Goal: Task Accomplishment & Management: Complete application form

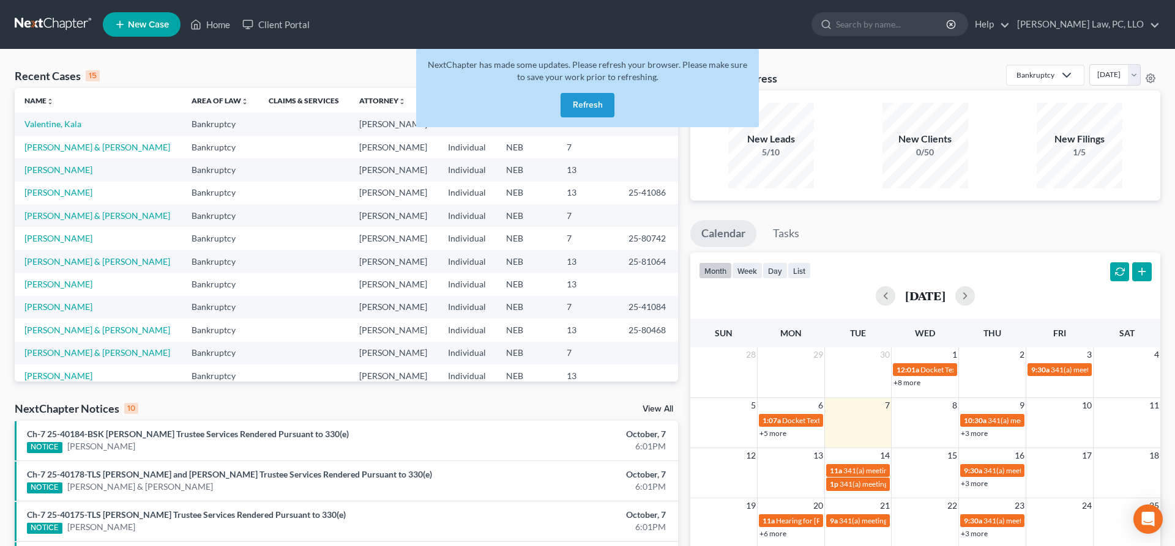
click at [578, 97] on button "Refresh" at bounding box center [588, 105] width 54 height 24
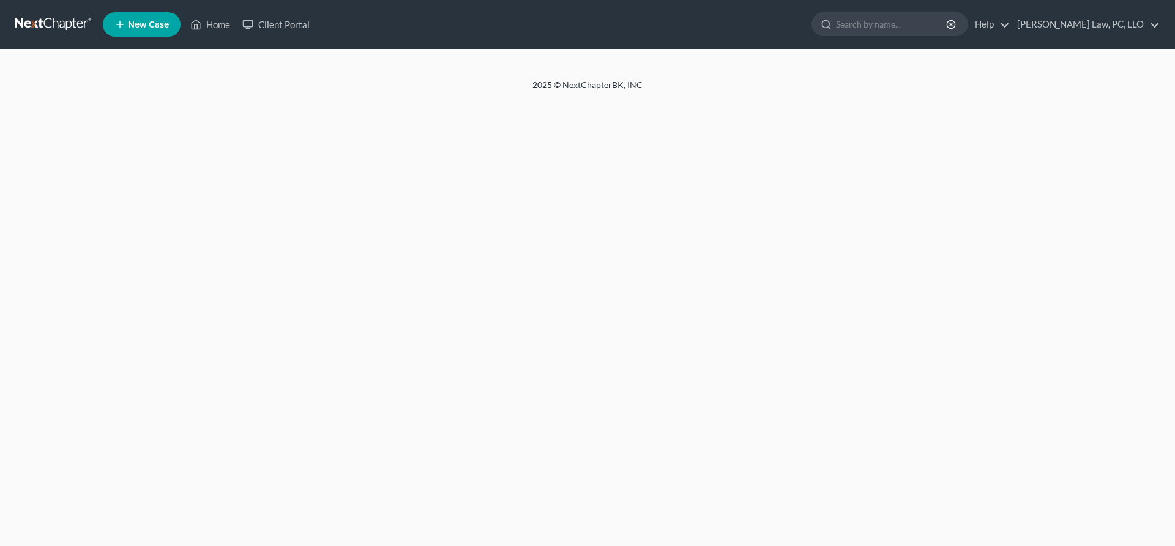
click at [152, 18] on link "New Case" at bounding box center [142, 24] width 78 height 24
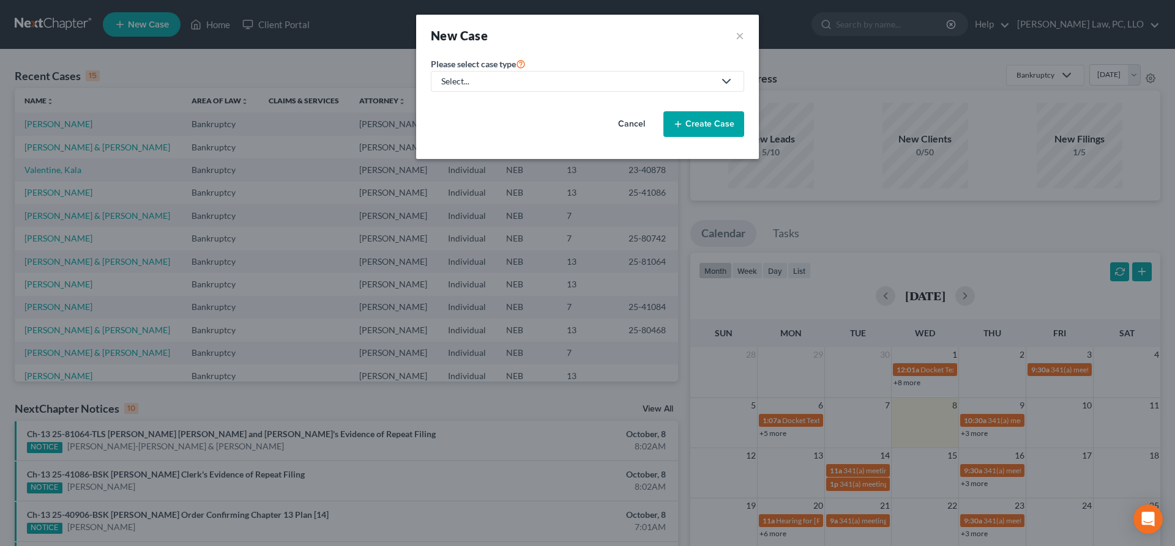
click at [571, 85] on div "Select..." at bounding box center [577, 81] width 273 height 12
click at [469, 109] on div "Bankruptcy" at bounding box center [500, 106] width 117 height 12
select select "48"
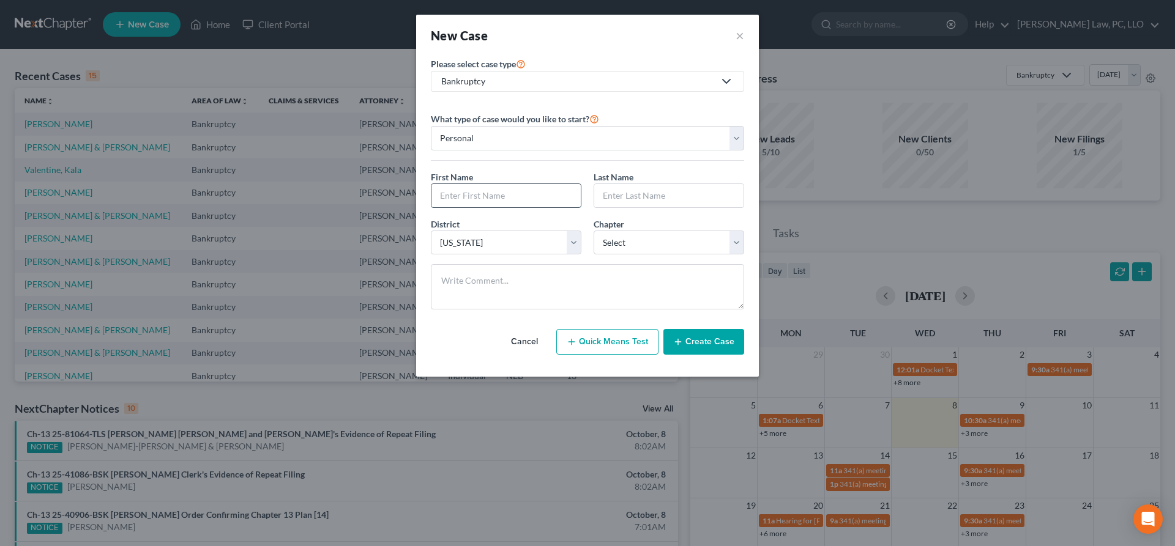
click at [515, 195] on input "text" at bounding box center [505, 195] width 149 height 23
type input "Justine"
type input "Bassen"
click at [594, 231] on select "Select 7 11 12 13" at bounding box center [669, 243] width 151 height 24
select select "0"
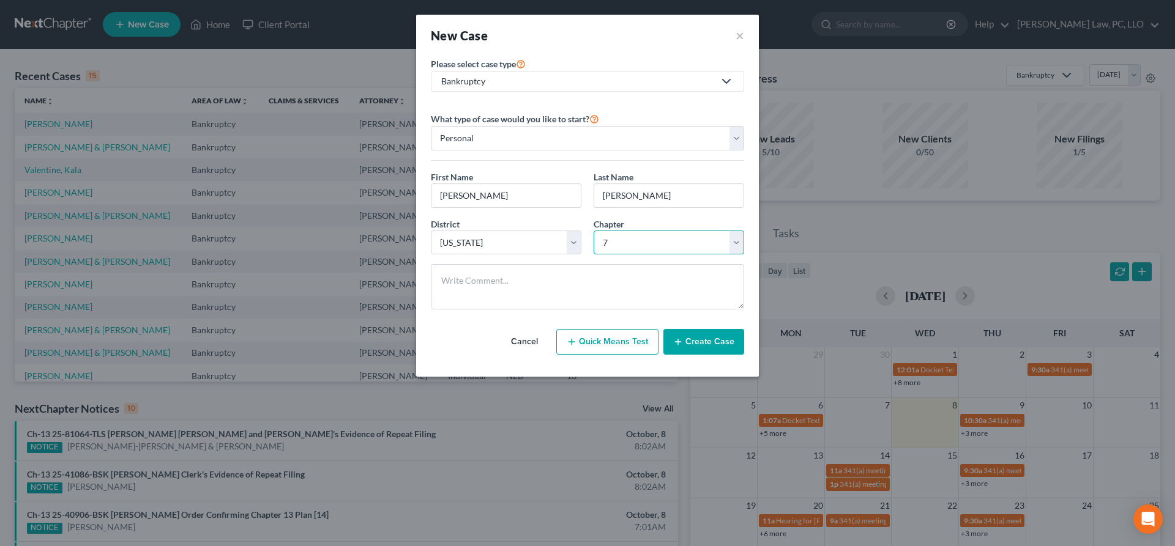
click option "7" at bounding box center [0, 0] width 0 height 0
click at [707, 345] on button "Create Case" at bounding box center [703, 342] width 81 height 26
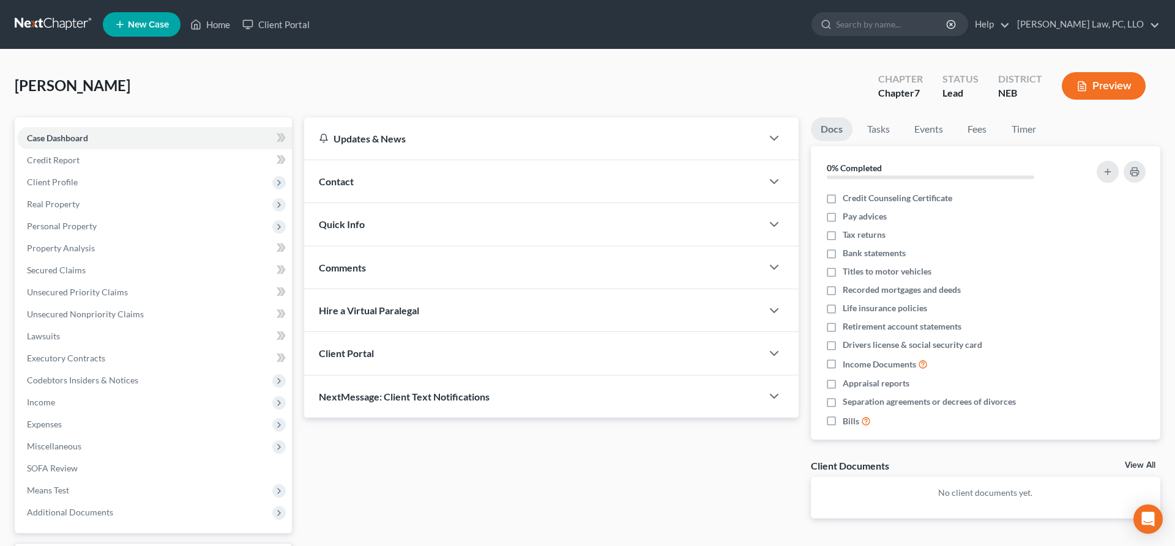
click at [443, 353] on div "Client Portal" at bounding box center [533, 353] width 458 height 42
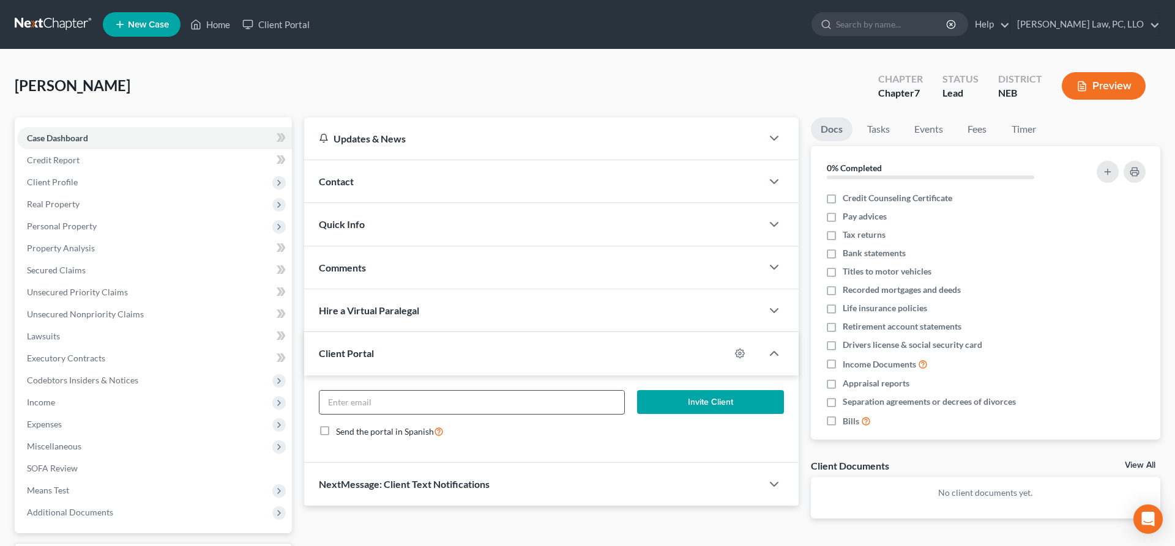
click at [474, 400] on input "email" at bounding box center [471, 402] width 305 height 23
paste input "Justine Bassen <girlygilmore72@yahoo.com>"
type input "girlygilmore72@yahoo.com"
click at [706, 400] on button "Invite Client" at bounding box center [710, 402] width 147 height 24
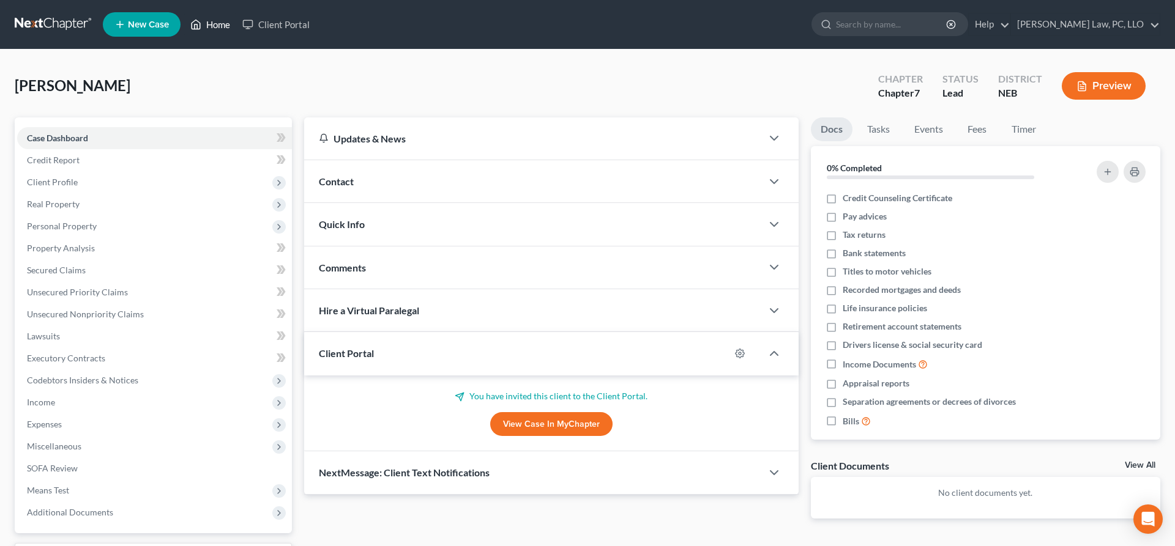
click at [211, 26] on link "Home" at bounding box center [210, 24] width 52 height 22
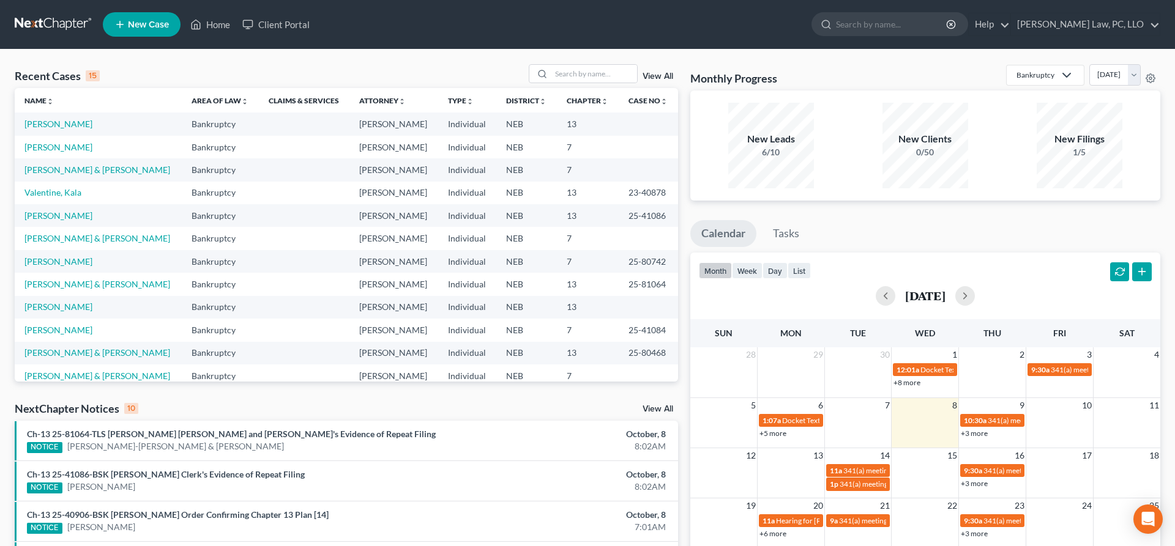
click at [59, 130] on td "[PERSON_NAME]" at bounding box center [98, 124] width 167 height 23
click at [58, 127] on link "[PERSON_NAME]" at bounding box center [58, 124] width 68 height 10
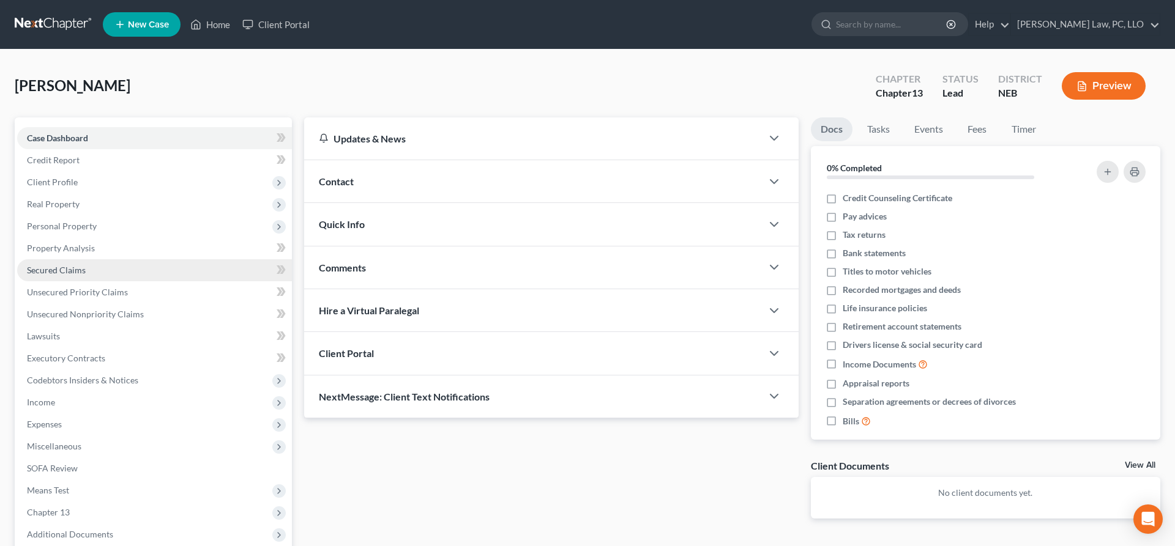
click at [100, 266] on link "Secured Claims" at bounding box center [154, 270] width 275 height 22
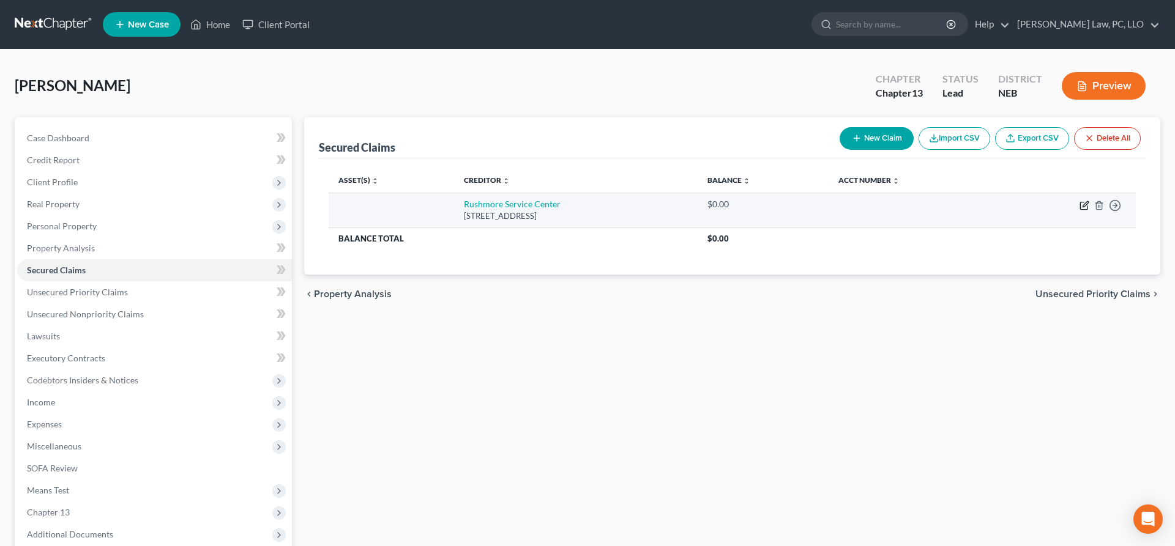
click at [1083, 204] on icon "button" at bounding box center [1084, 206] width 10 height 10
select select "43"
select select "0"
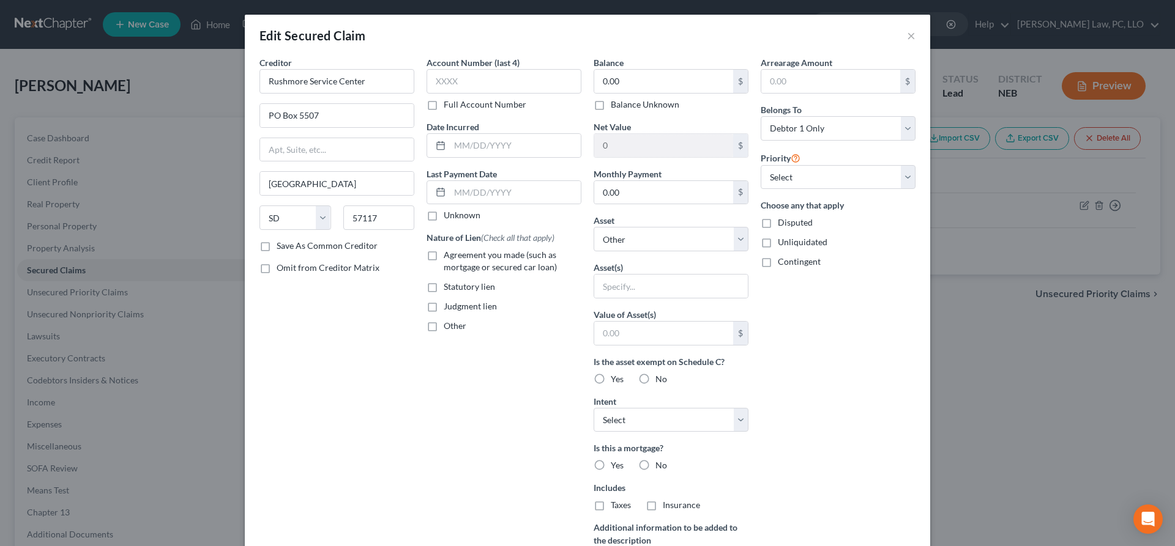
scroll to position [143, 0]
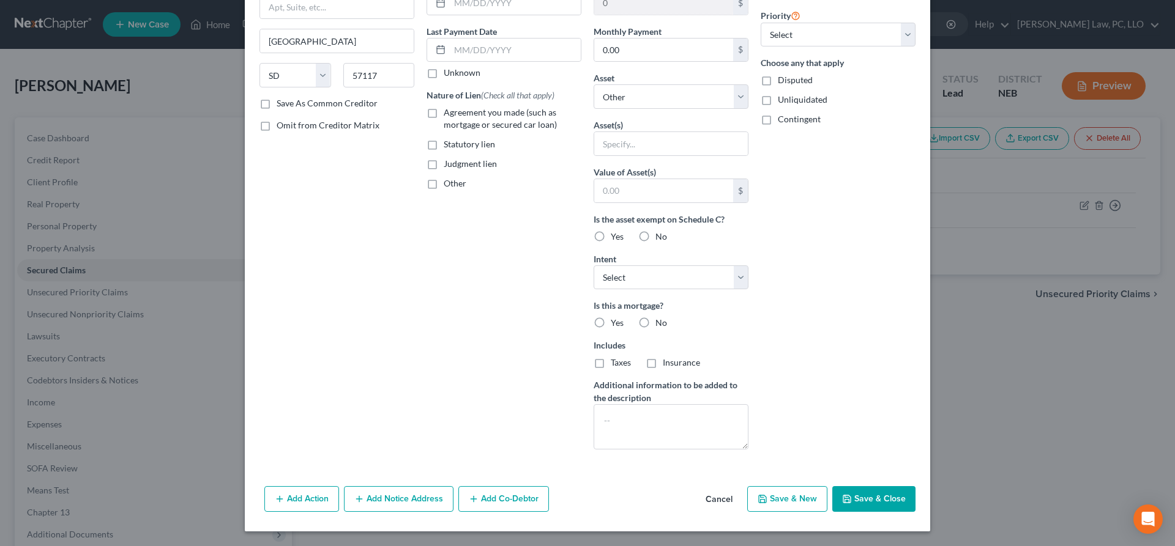
click at [431, 500] on button "Add Notice Address" at bounding box center [399, 500] width 110 height 26
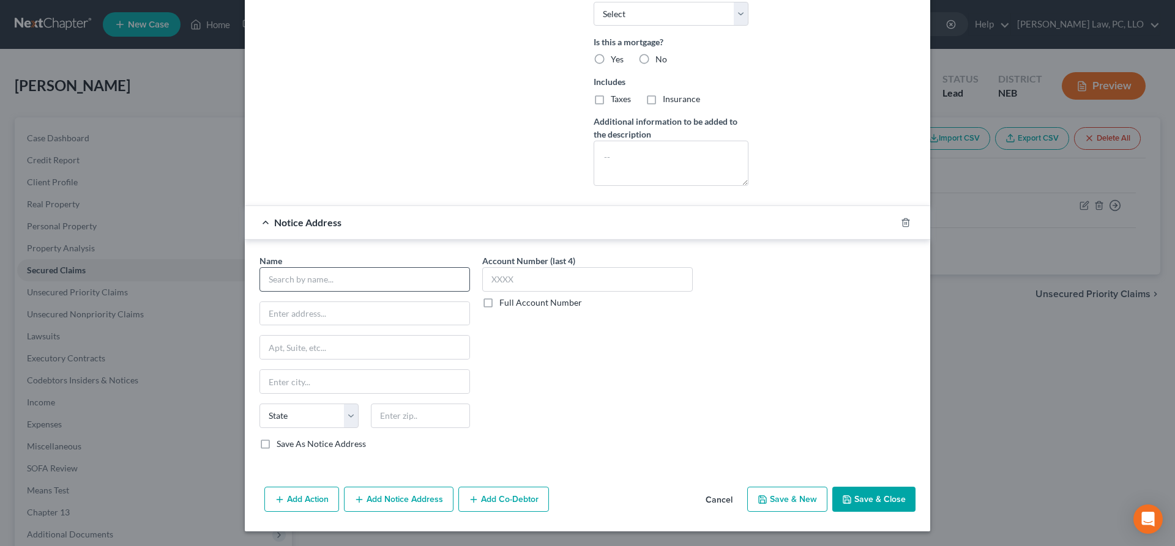
scroll to position [407, 0]
click at [370, 283] on input "text" at bounding box center [364, 279] width 211 height 24
type input "l"
type input "S"
type input "Eric Lindquist"
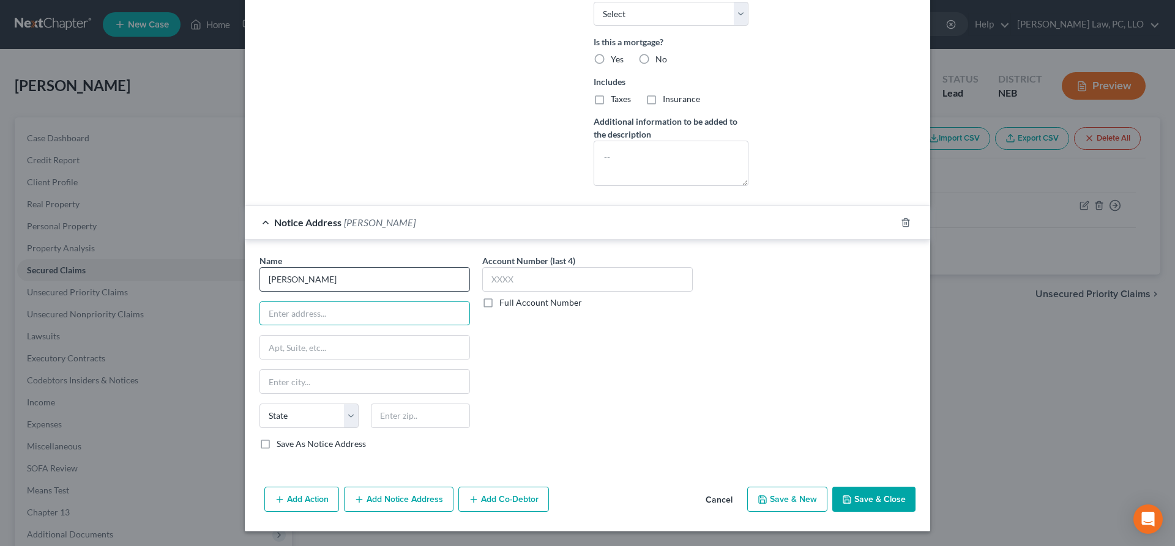
paste input "10050 Regency Circle, Suite 505"
type input "10050 Regency Circle, Suite 505"
type input "68114"
type input "Omaha"
select select "30"
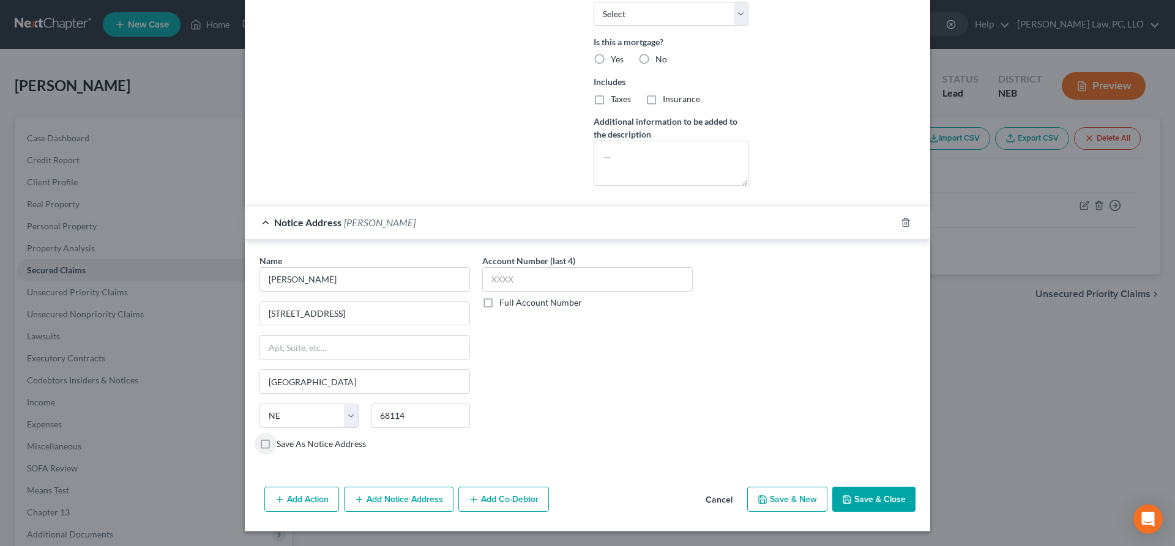
click at [860, 492] on button "Save & Close" at bounding box center [873, 500] width 83 height 26
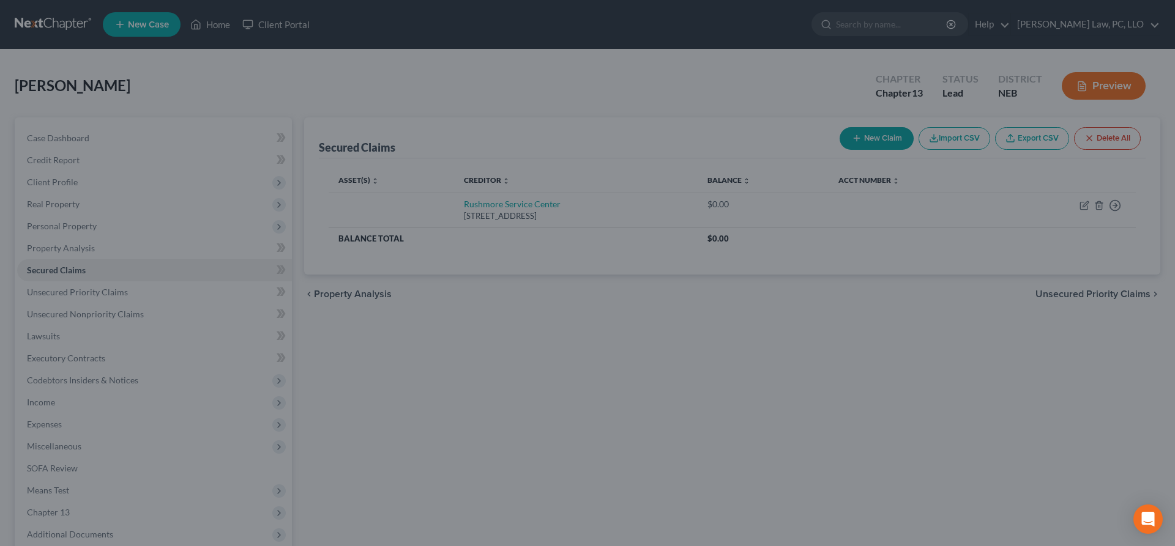
select select
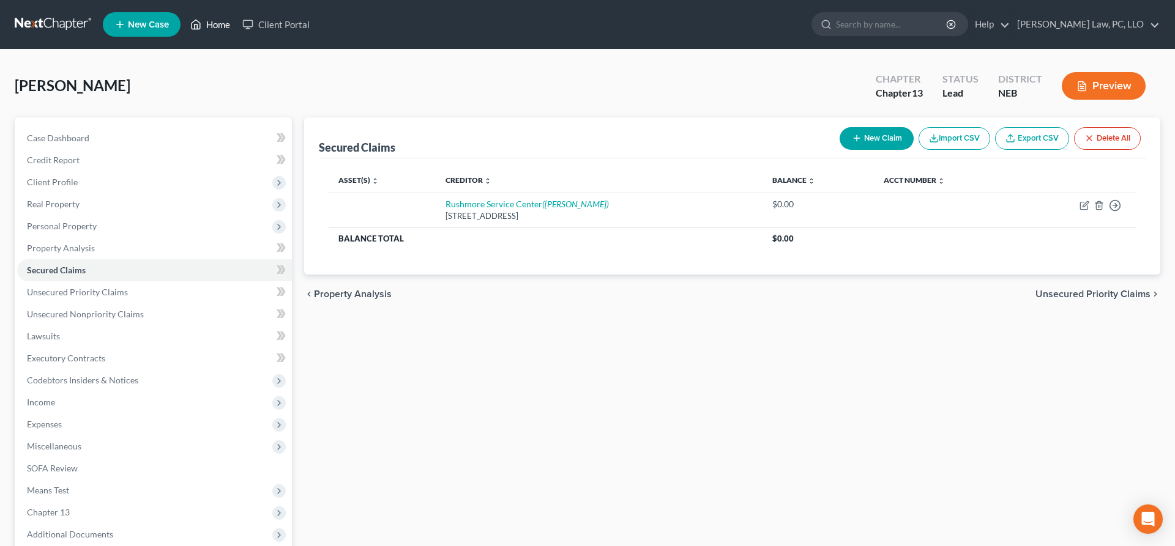
click at [211, 26] on link "Home" at bounding box center [210, 24] width 52 height 22
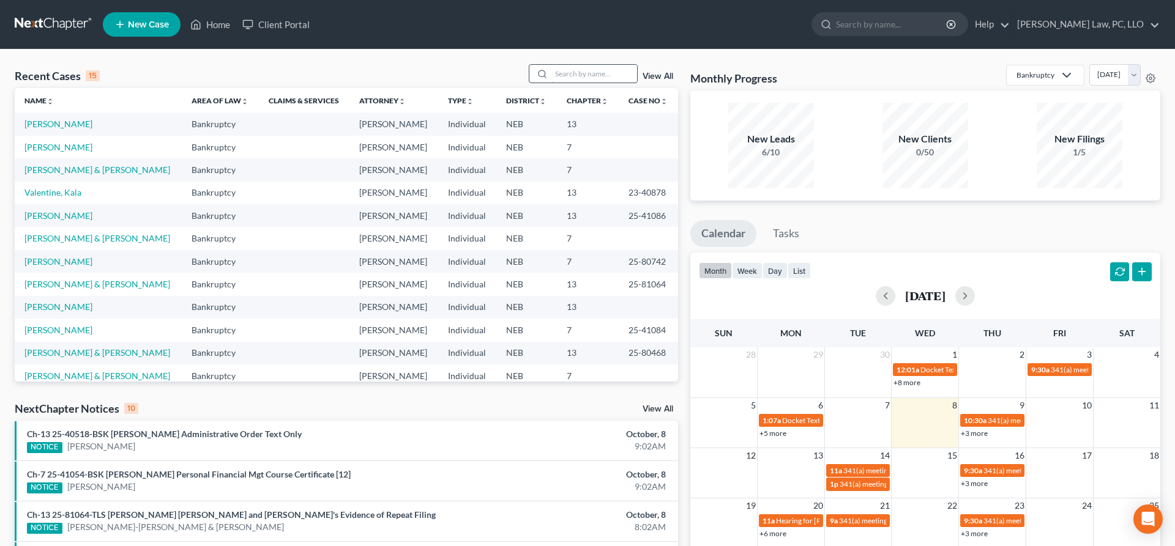
click at [562, 75] on input "search" at bounding box center [594, 74] width 86 height 18
type input "d"
type input "shah"
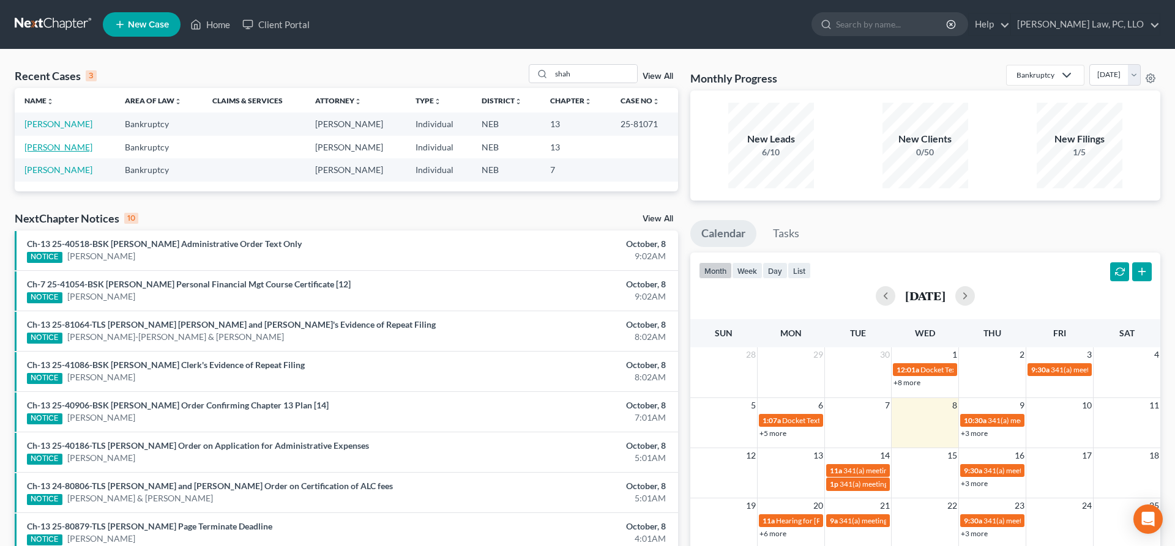
click at [63, 148] on link "[PERSON_NAME]" at bounding box center [58, 147] width 68 height 10
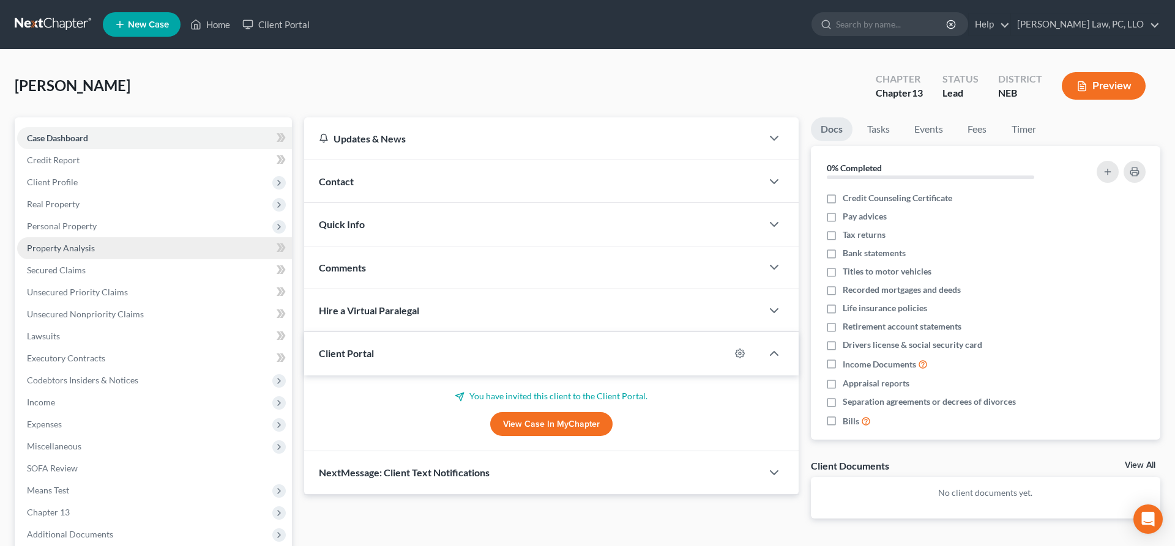
click at [84, 247] on span "Property Analysis" at bounding box center [61, 248] width 68 height 10
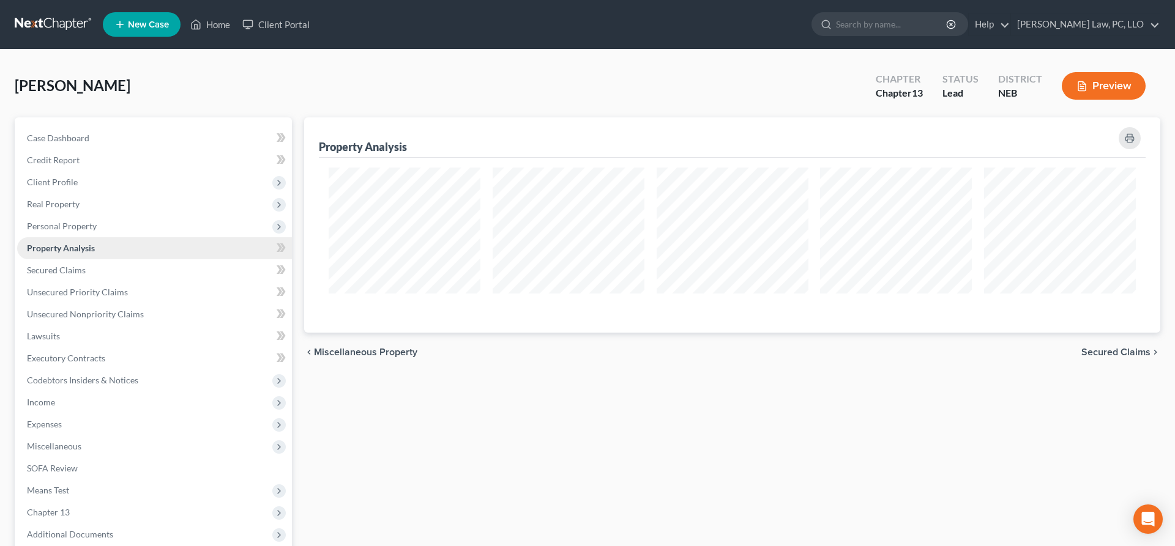
scroll to position [215, 856]
click at [88, 185] on span "Client Profile" at bounding box center [154, 182] width 275 height 22
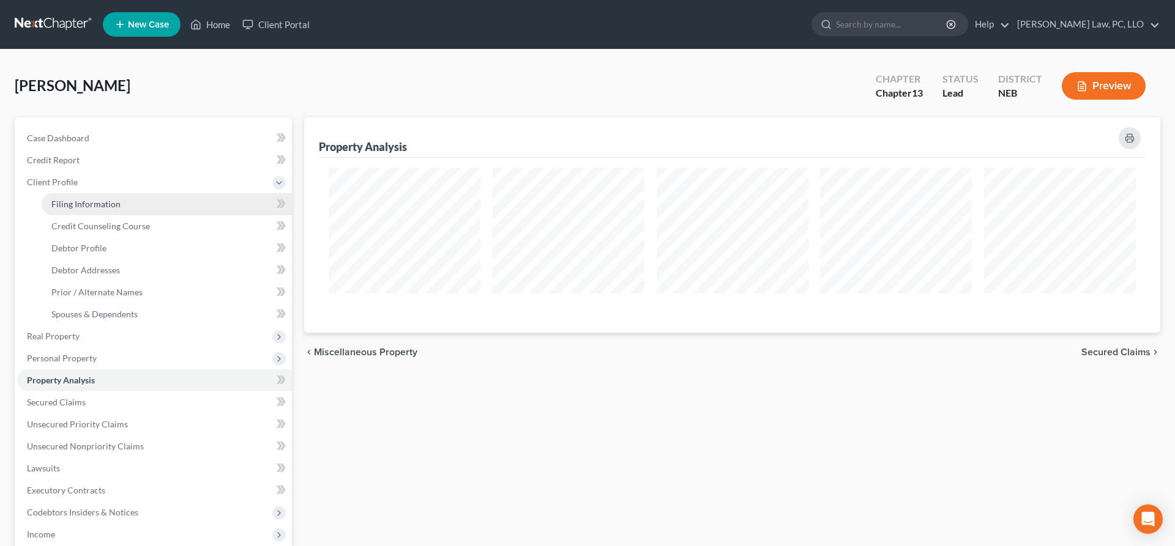
click at [99, 202] on span "Filing Information" at bounding box center [85, 204] width 69 height 10
select select "1"
select select "0"
select select "3"
select select "48"
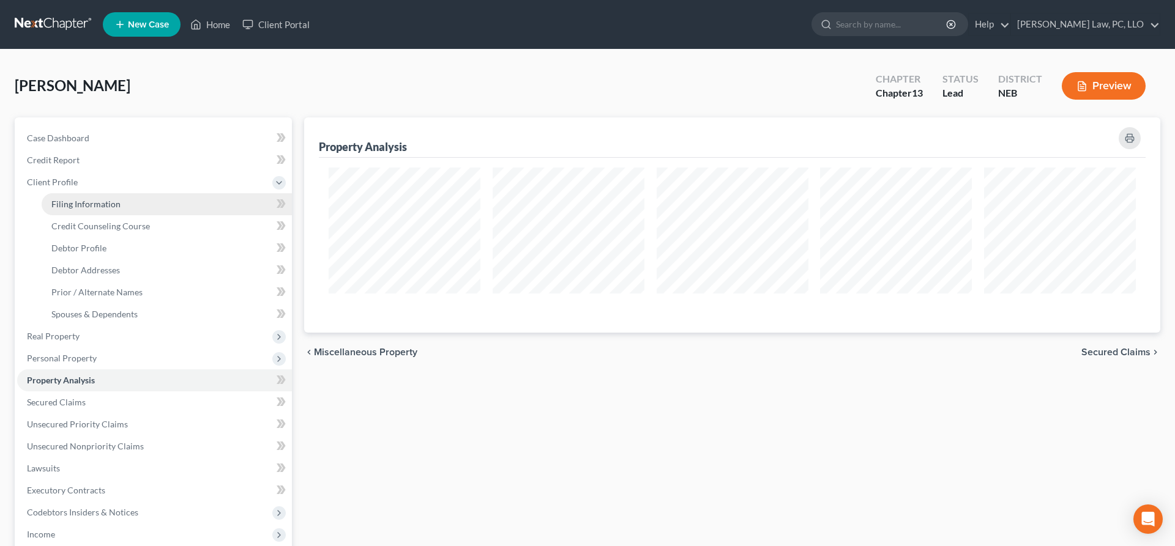
select select "30"
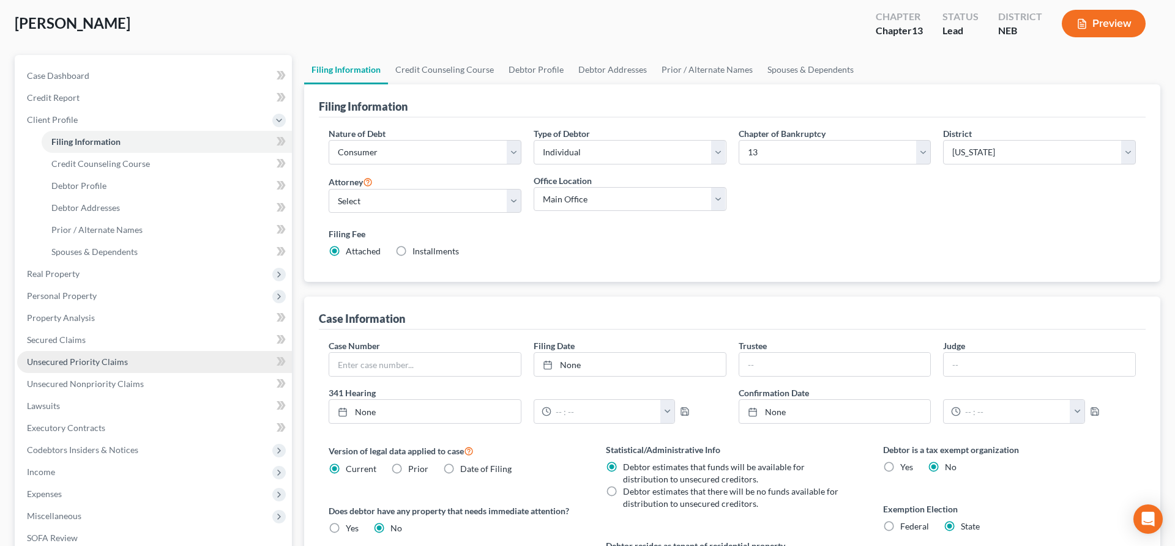
click at [92, 367] on span "Unsecured Priority Claims" at bounding box center [77, 362] width 101 height 10
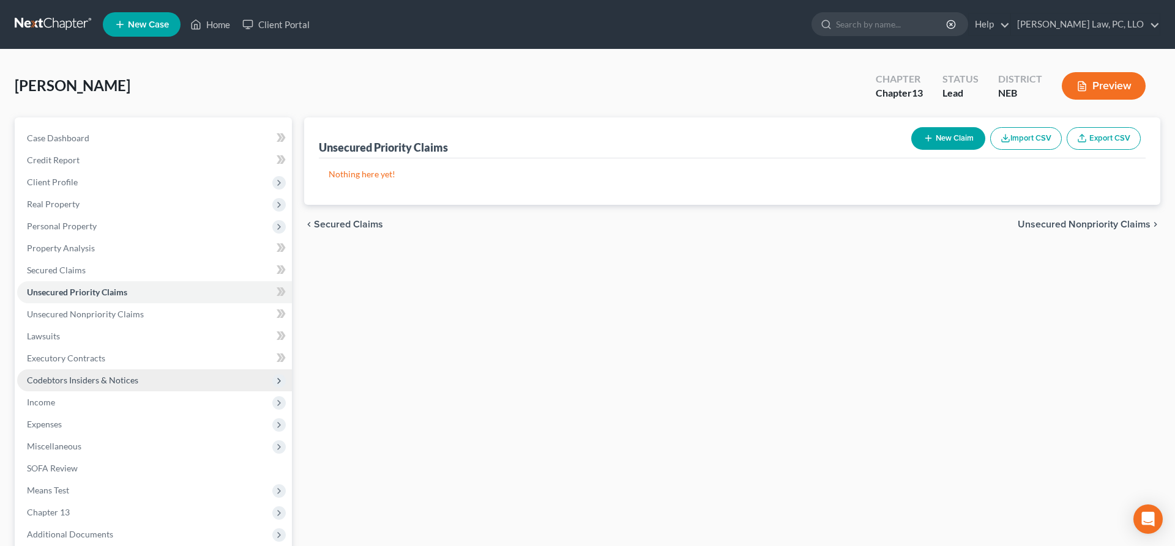
click at [95, 389] on span "Codebtors Insiders & Notices" at bounding box center [154, 381] width 275 height 22
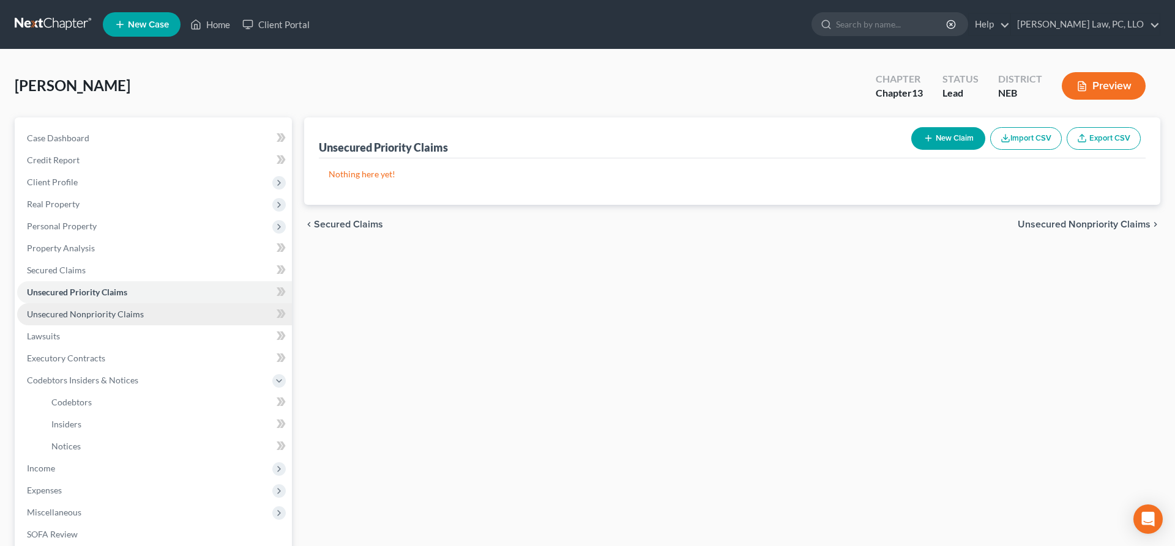
click at [94, 315] on span "Unsecured Nonpriority Claims" at bounding box center [85, 314] width 117 height 10
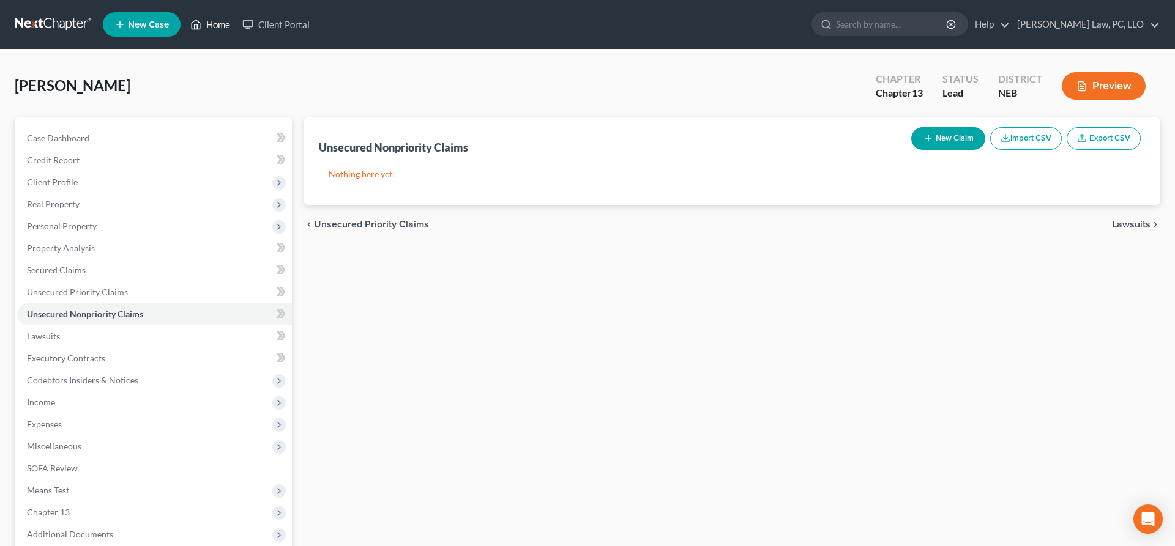
click at [214, 30] on link "Home" at bounding box center [210, 24] width 52 height 22
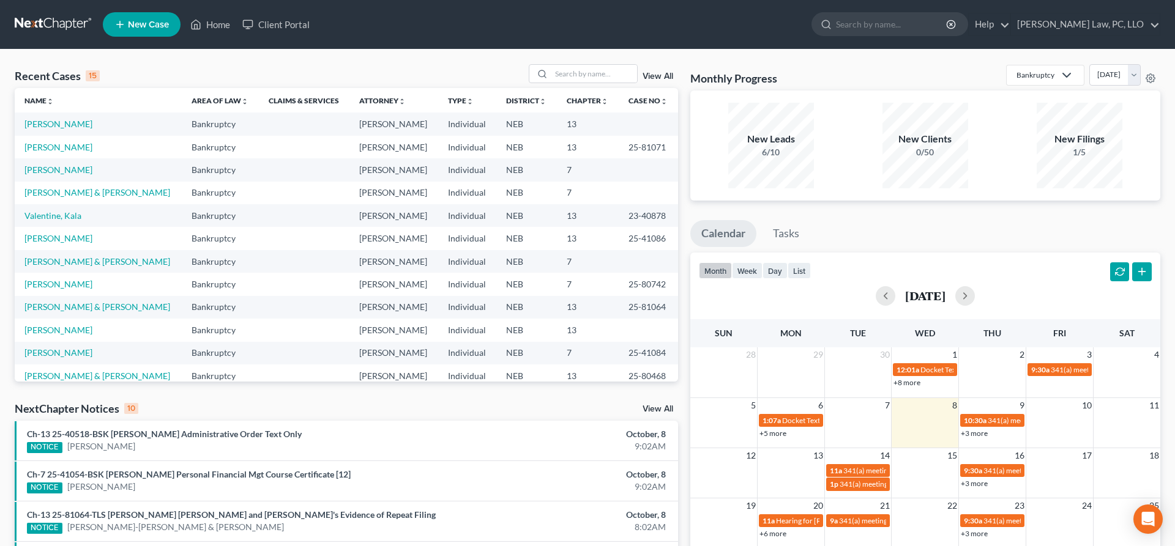
click at [69, 199] on td "[PERSON_NAME] & [PERSON_NAME]" at bounding box center [98, 193] width 167 height 23
click at [69, 197] on link "[PERSON_NAME] & [PERSON_NAME]" at bounding box center [97, 192] width 146 height 10
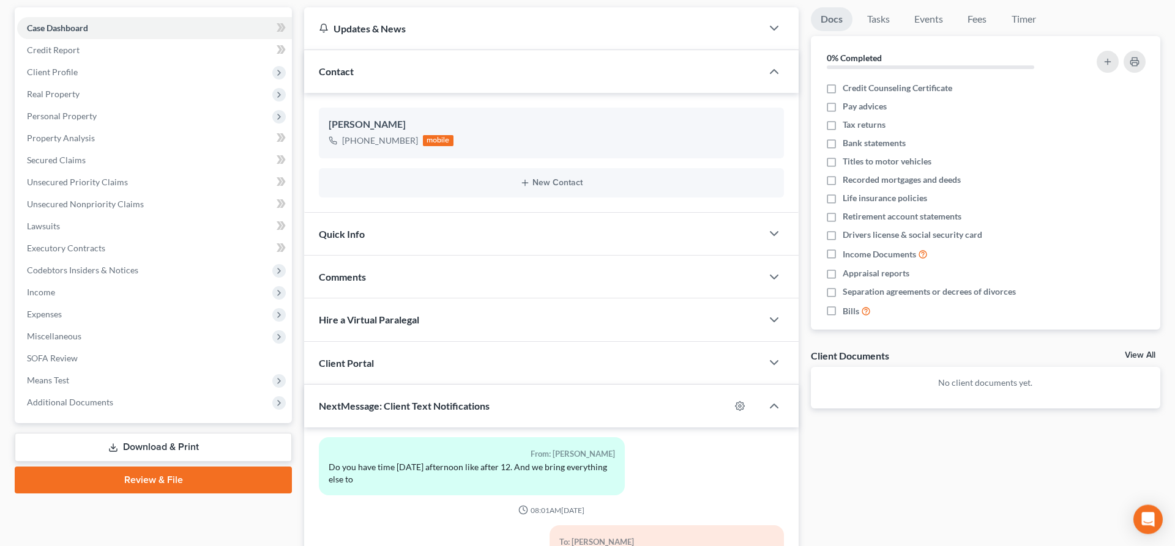
scroll to position [250, 0]
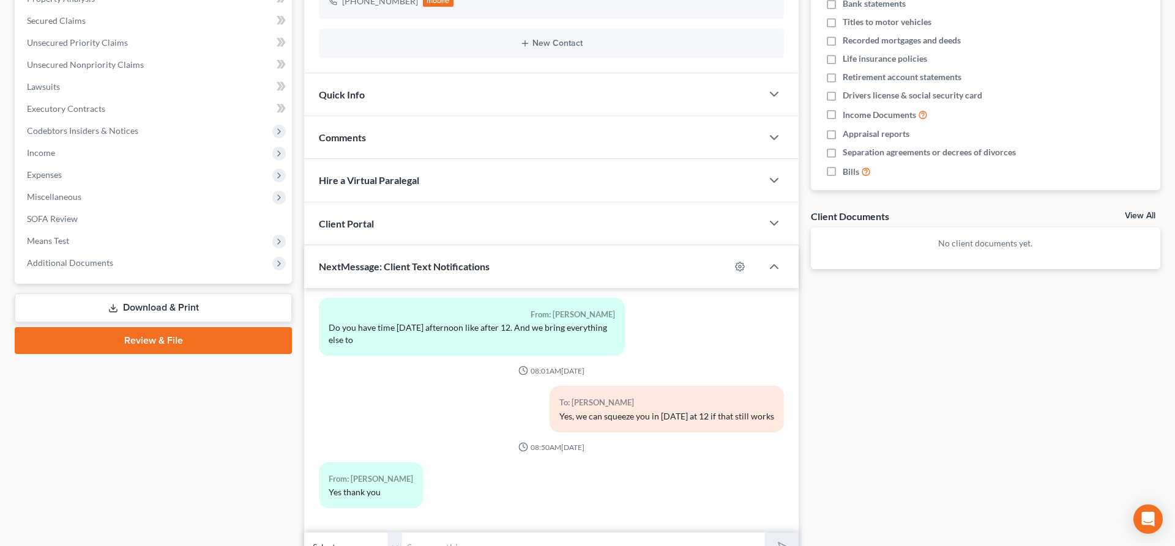
click at [130, 311] on link "Download & Print" at bounding box center [153, 308] width 277 height 29
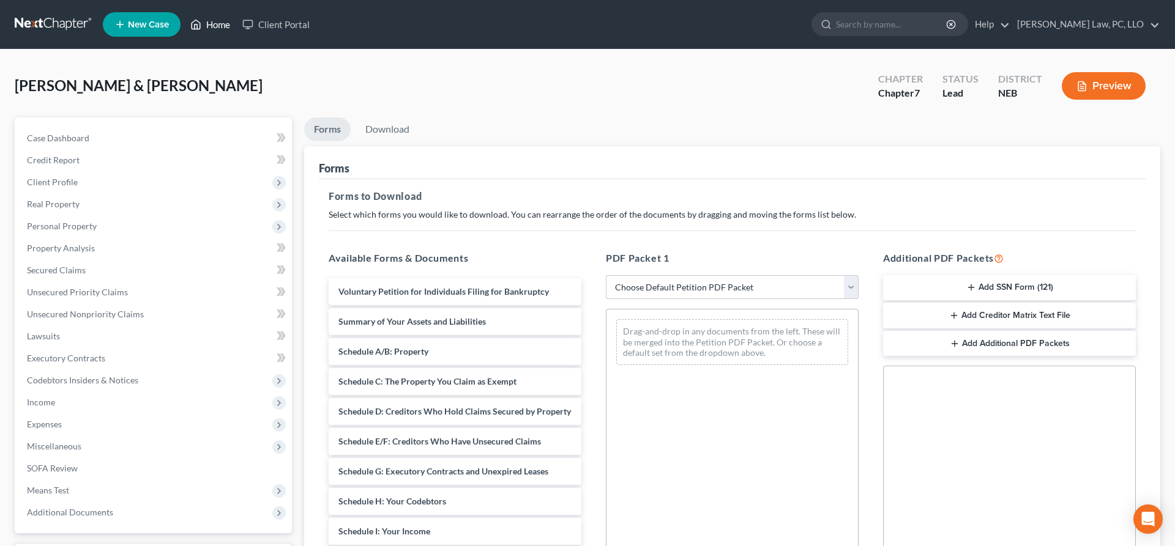
click at [220, 24] on link "Home" at bounding box center [210, 24] width 52 height 22
